Goal: Task Accomplishment & Management: Manage account settings

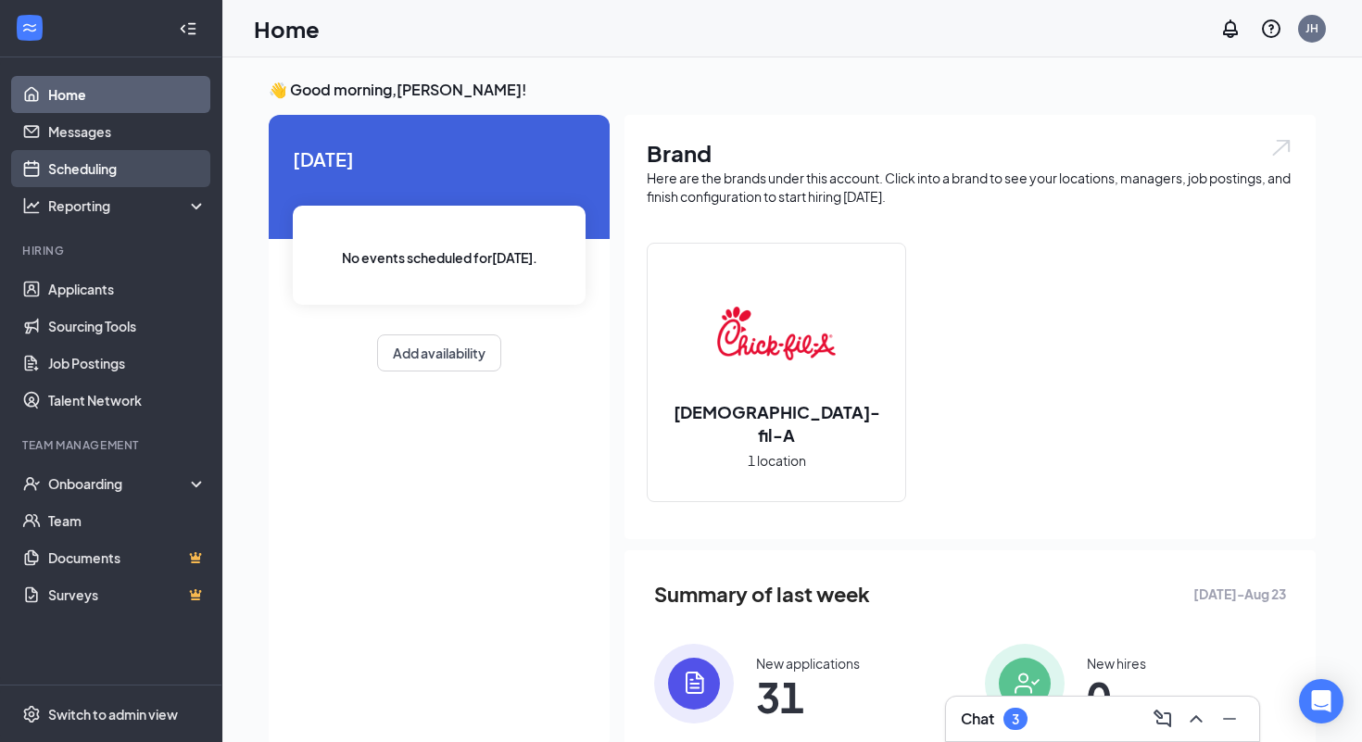
click at [93, 170] on link "Scheduling" at bounding box center [127, 168] width 158 height 37
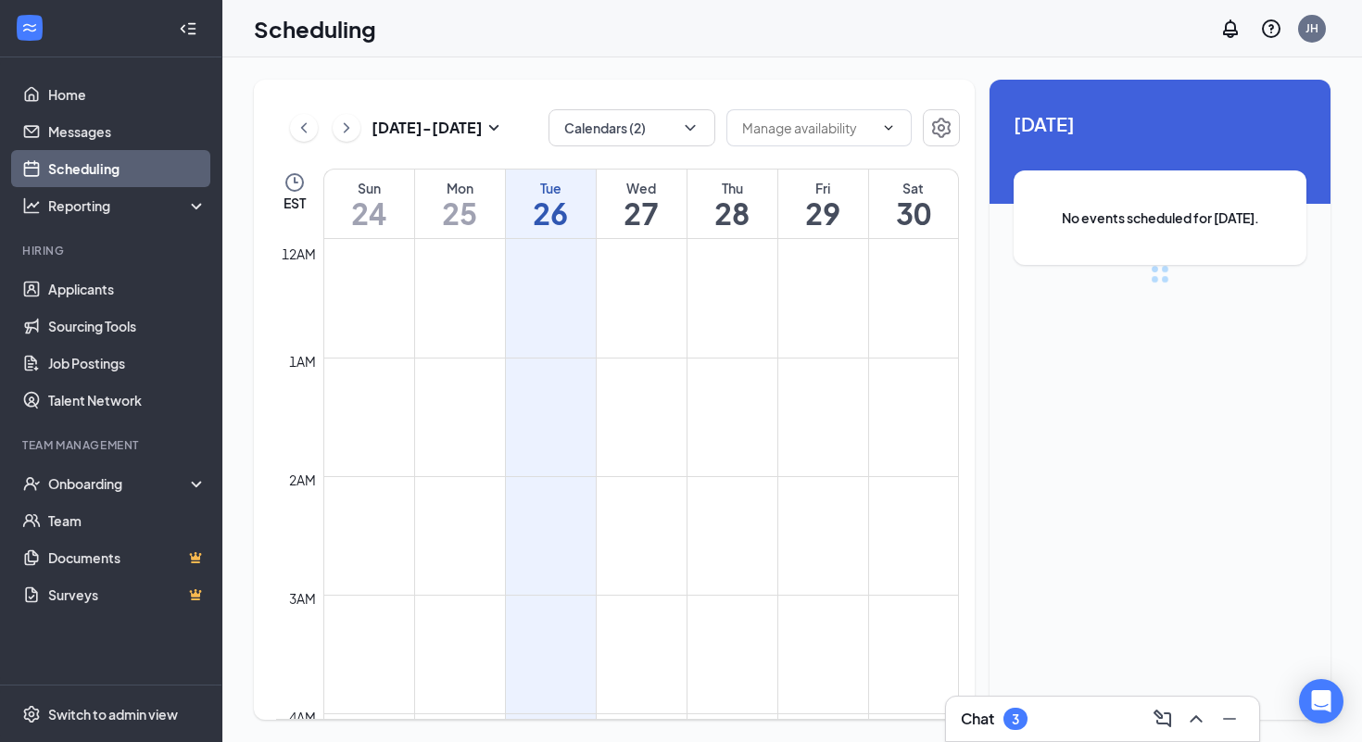
scroll to position [911, 0]
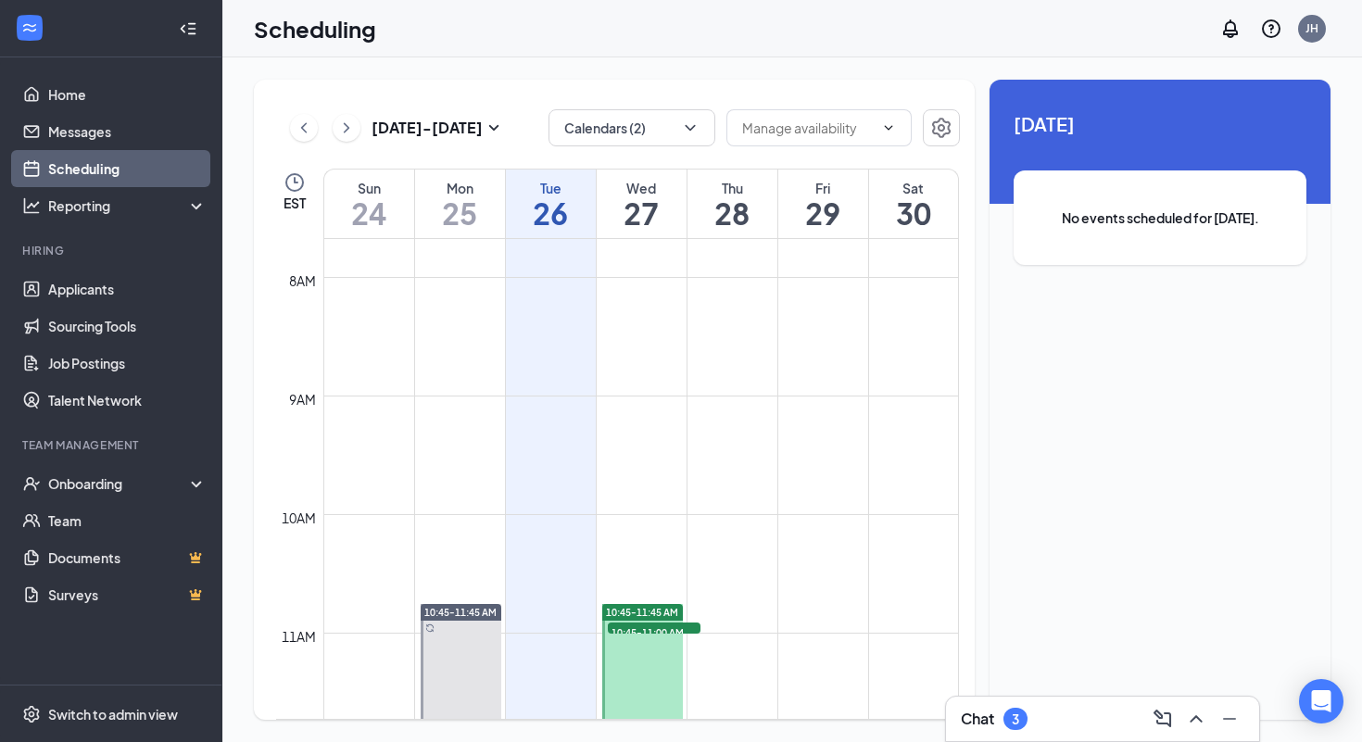
click at [660, 203] on h1 "27" at bounding box center [642, 212] width 90 height 31
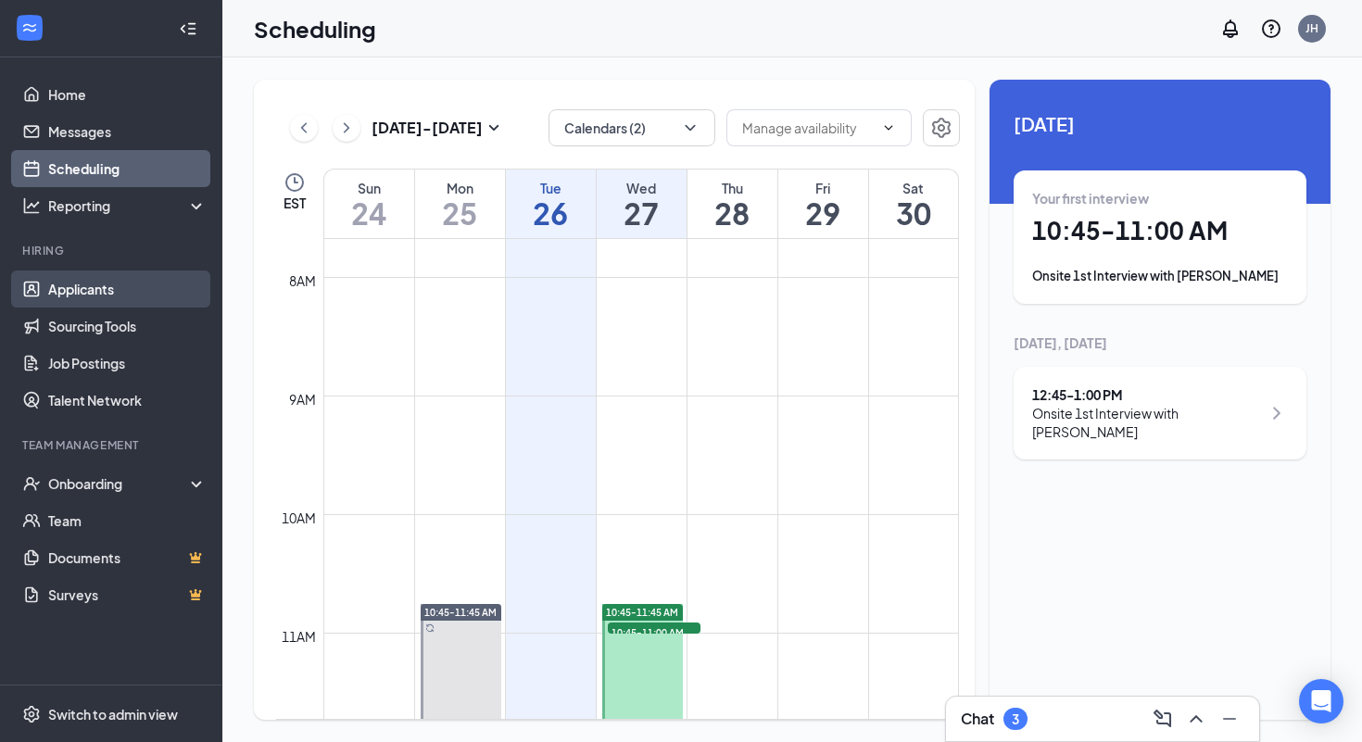
click at [83, 291] on link "Applicants" at bounding box center [127, 288] width 158 height 37
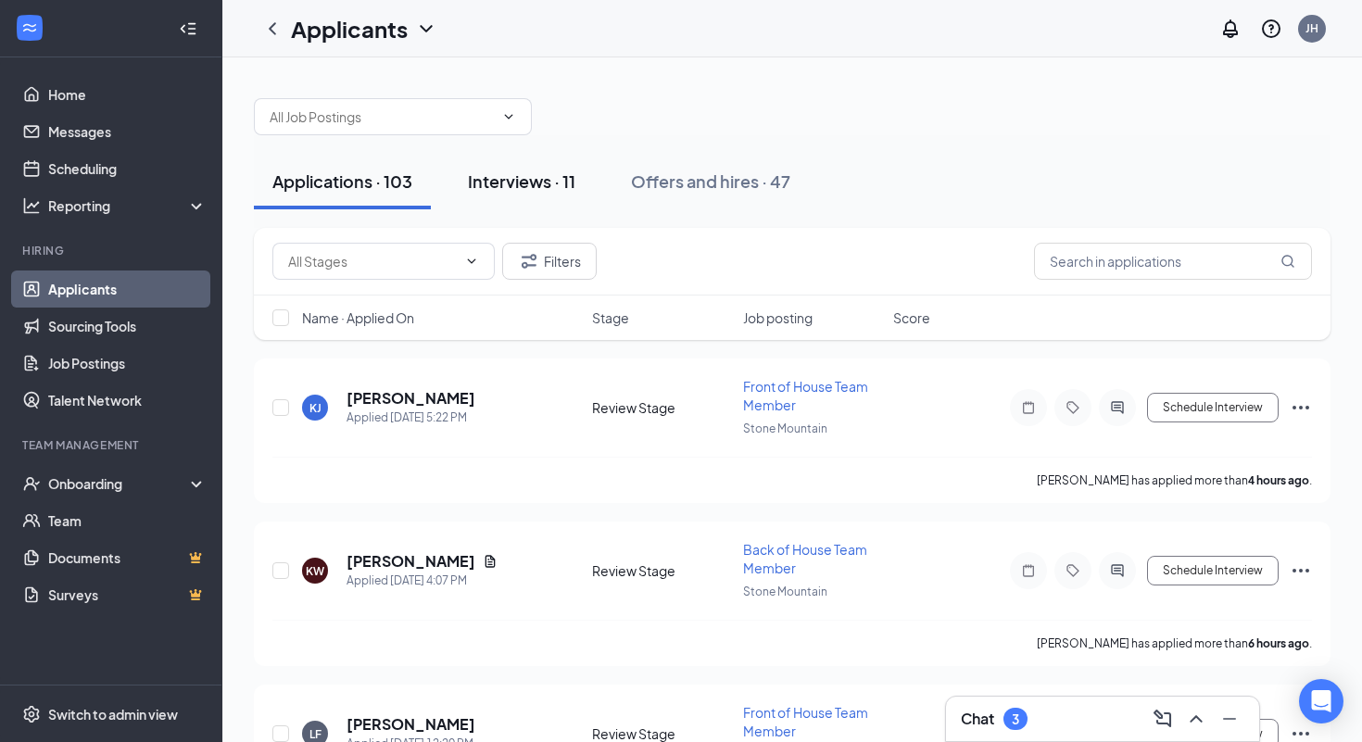
click at [500, 180] on div "Interviews · 11" at bounding box center [521, 181] width 107 height 23
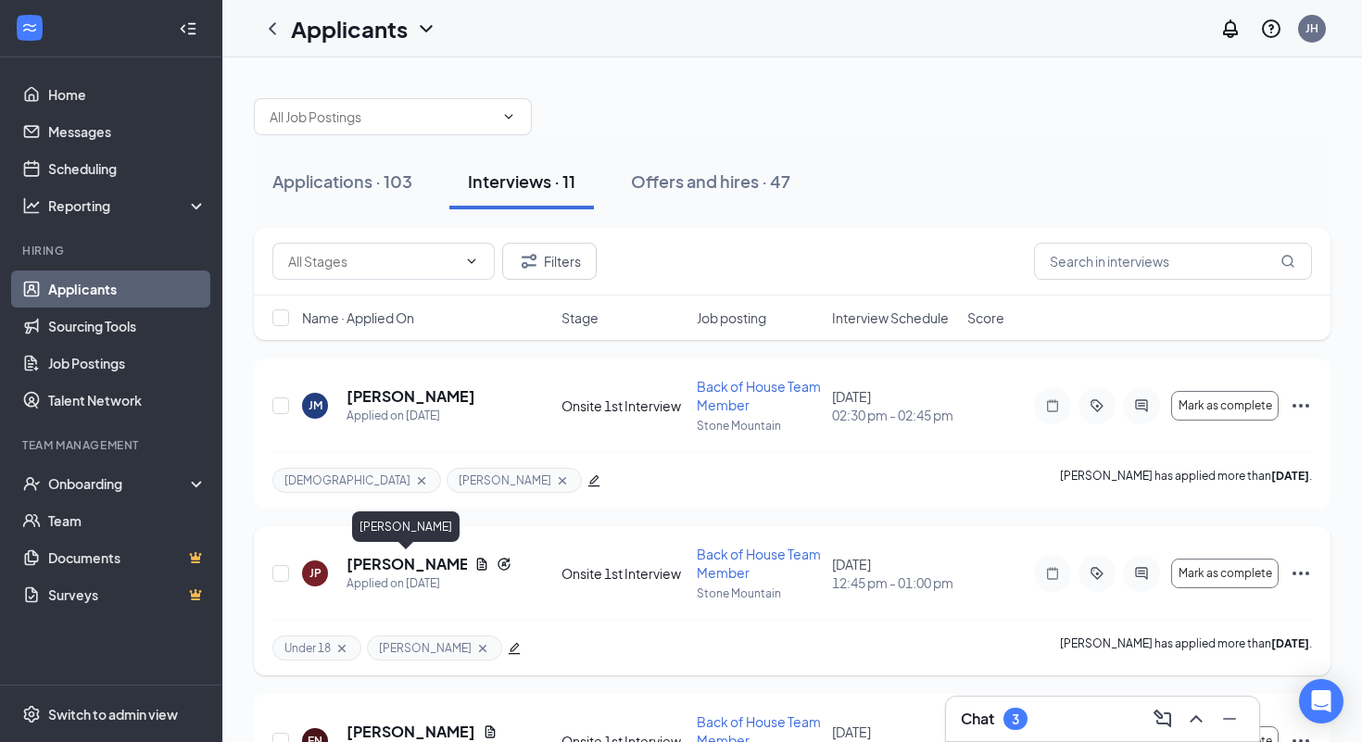
click at [397, 564] on h5 "[PERSON_NAME]" at bounding box center [406, 564] width 120 height 20
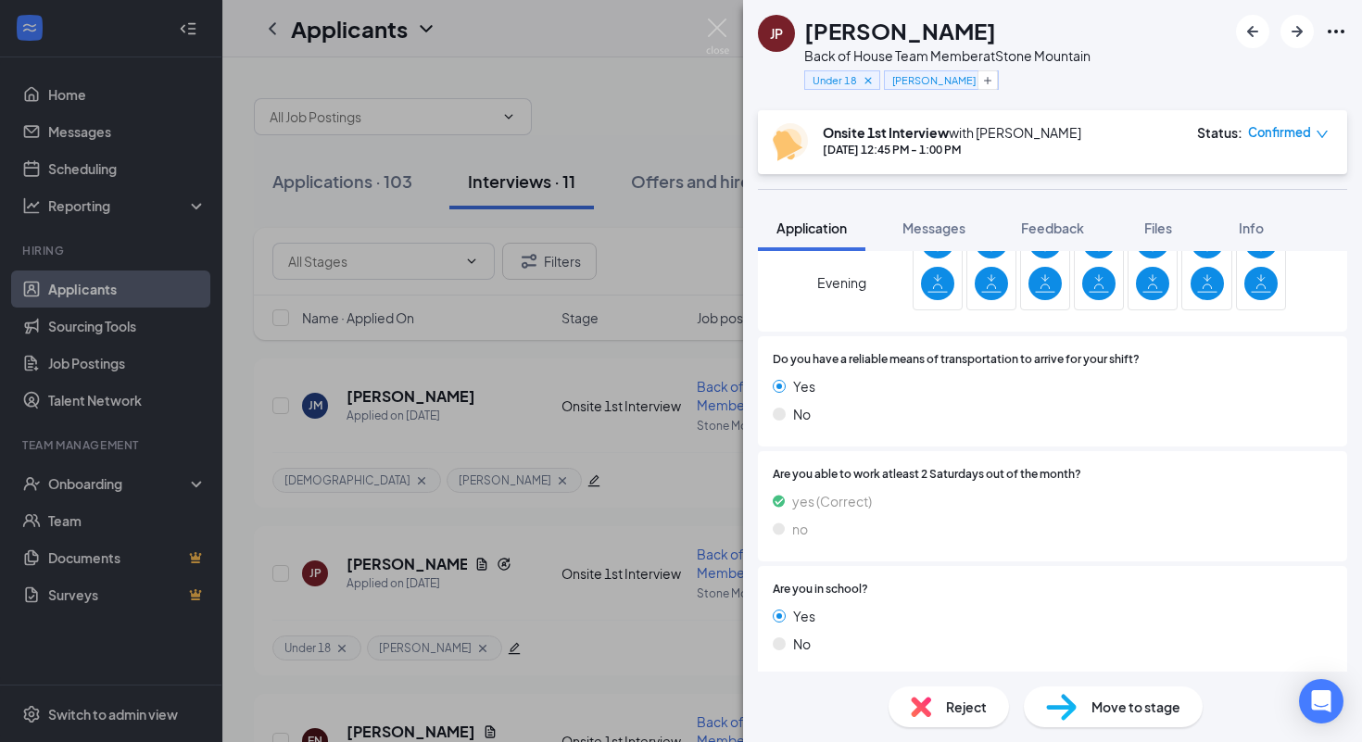
scroll to position [1840, 0]
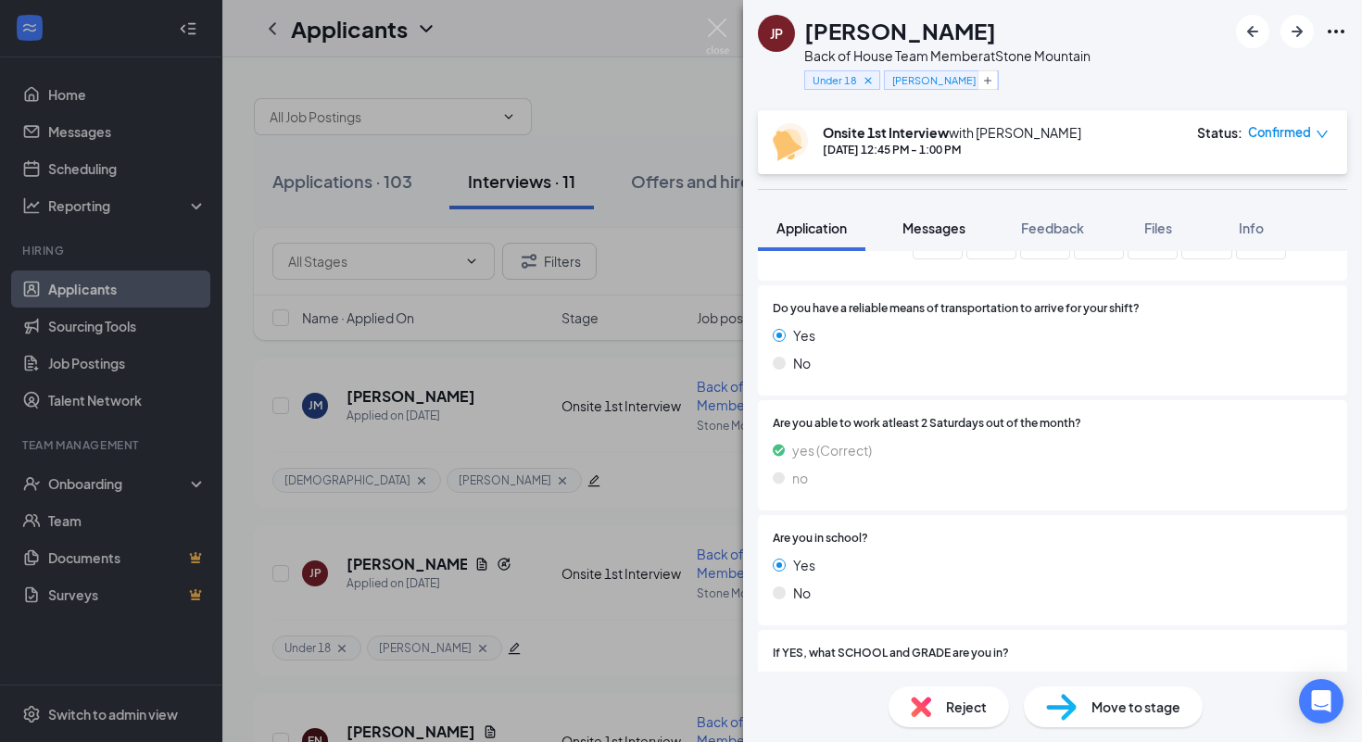
click at [929, 228] on span "Messages" at bounding box center [933, 228] width 63 height 17
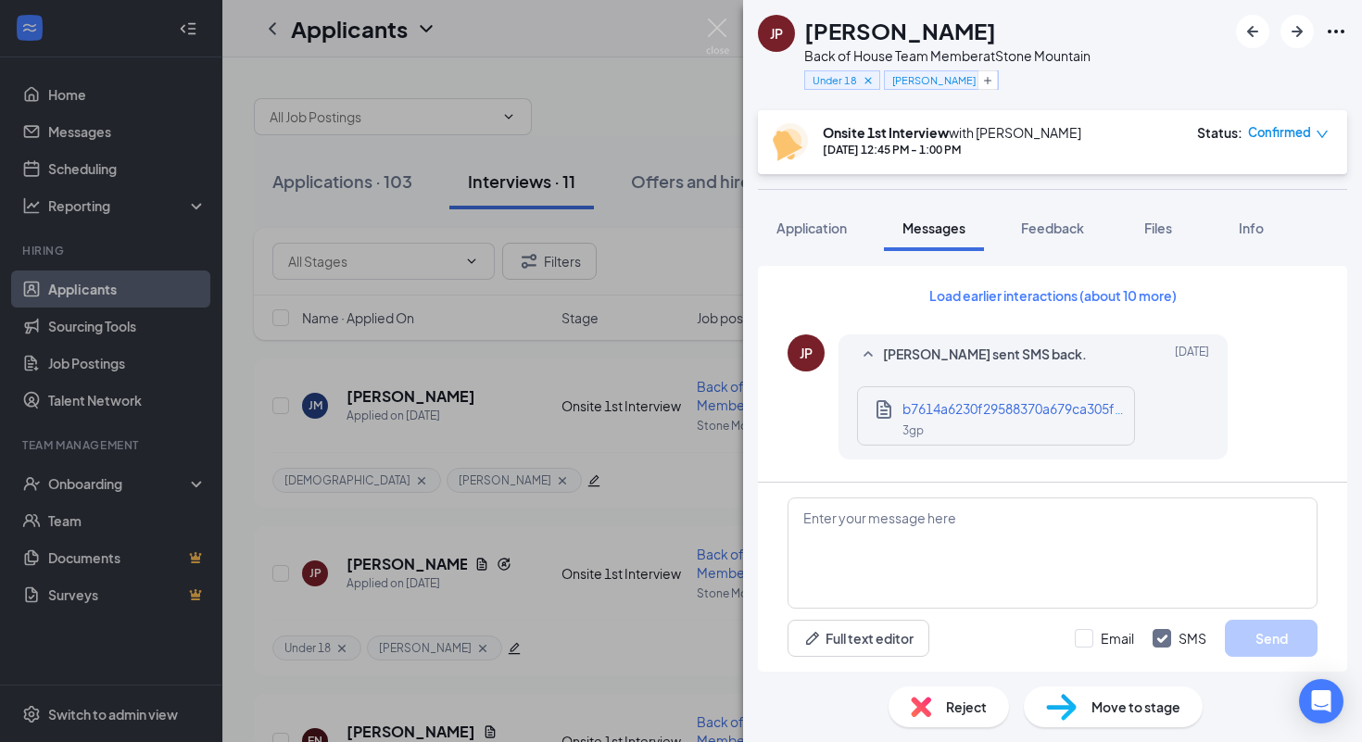
click at [550, 487] on div "JP [PERSON_NAME] Back of House Team Member at [GEOGRAPHIC_DATA] Under 18 [PERSO…" at bounding box center [681, 371] width 1362 height 742
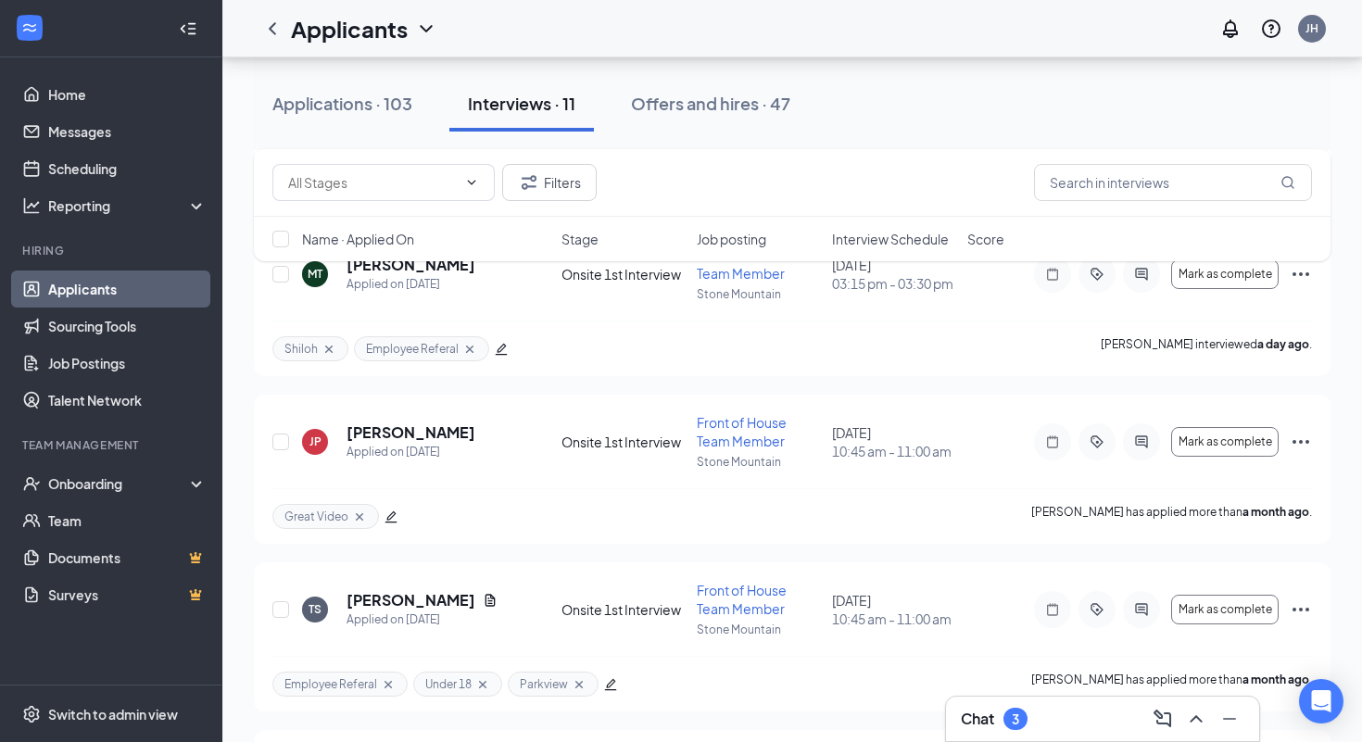
scroll to position [979, 0]
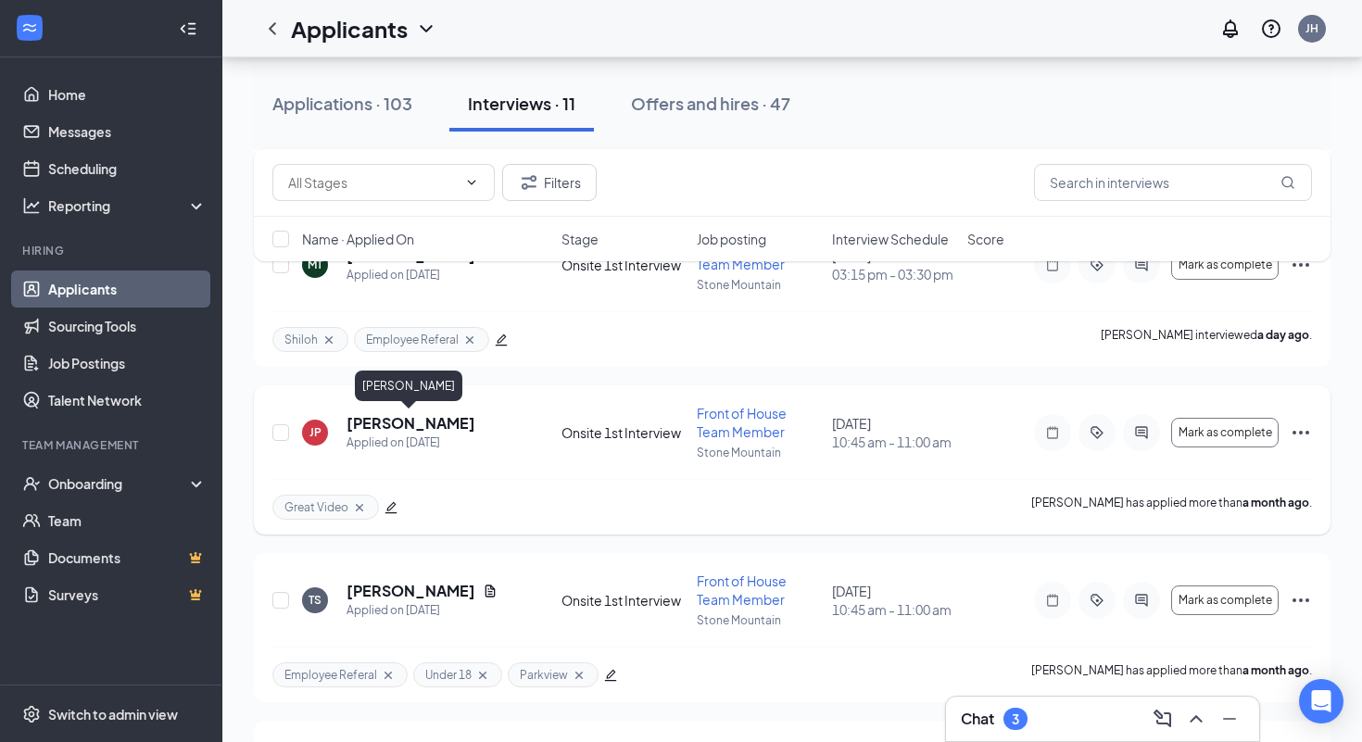
click at [437, 422] on h5 "[PERSON_NAME]" at bounding box center [410, 423] width 129 height 20
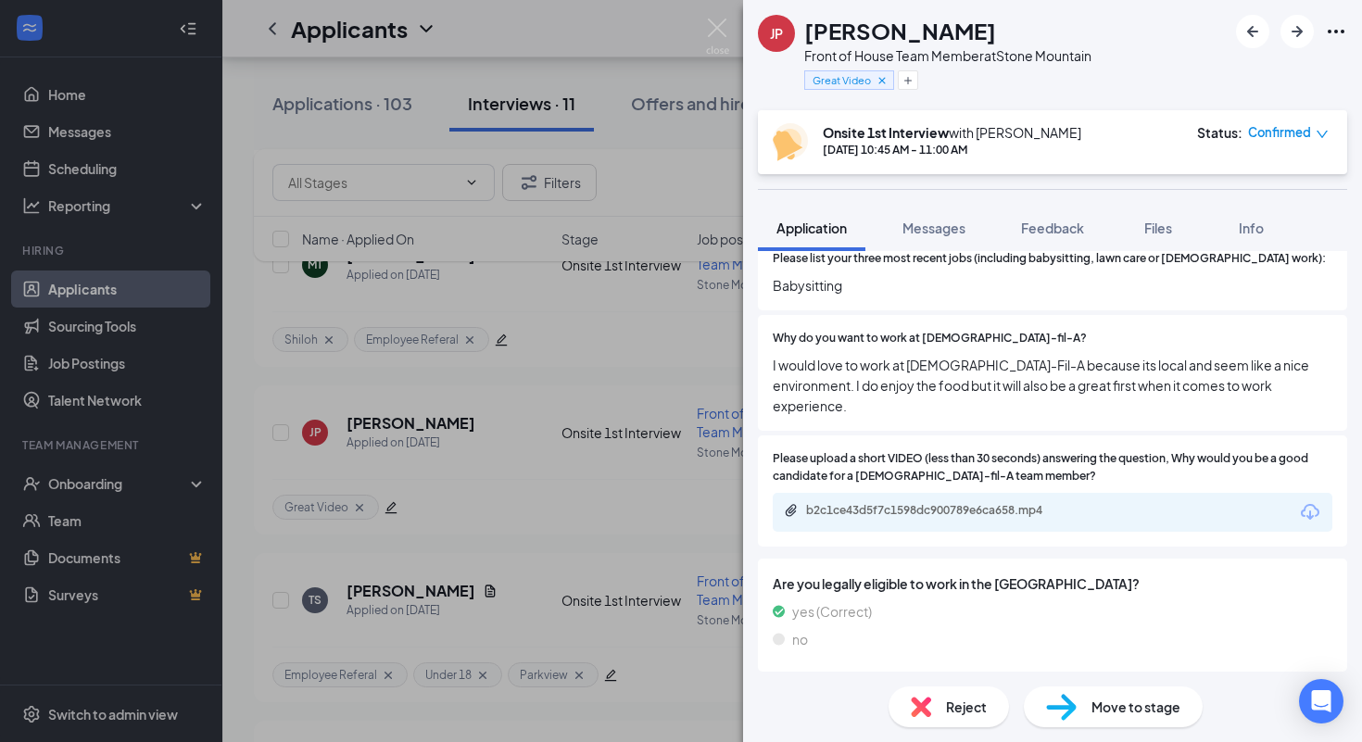
scroll to position [773, 0]
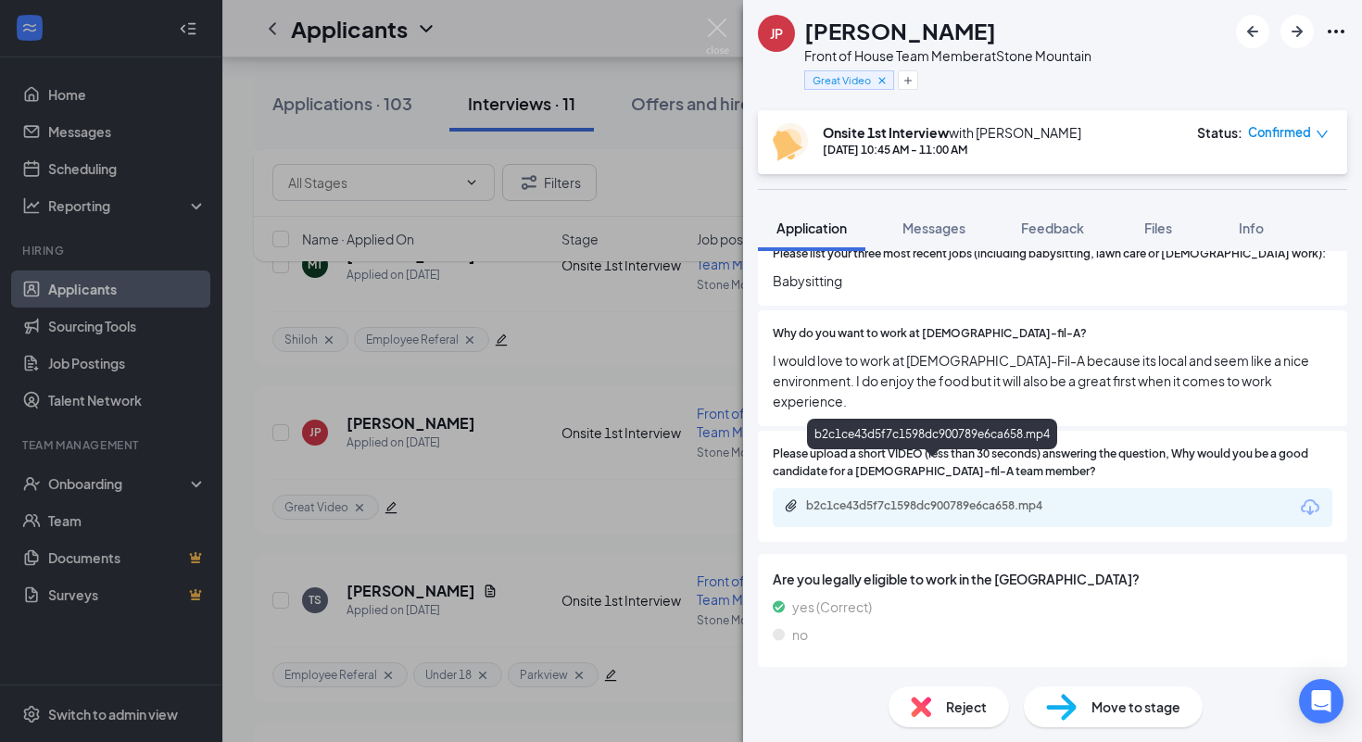
click at [898, 498] on div "b2c1ce43d5f7c1598dc900789e6ca658.mp4" at bounding box center [935, 505] width 259 height 15
click at [554, 316] on div "JP Jahzara Powers Front of House Team Member at [GEOGRAPHIC_DATA] Great Video O…" at bounding box center [681, 371] width 1362 height 742
